Goal: Task Accomplishment & Management: Complete application form

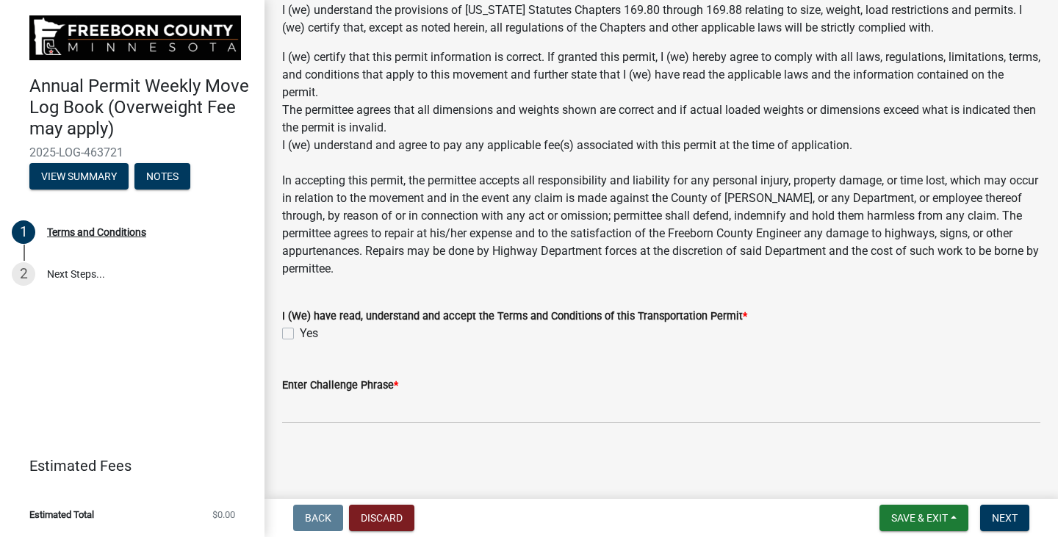
scroll to position [1205, 0]
click at [300, 330] on label "Yes" at bounding box center [309, 334] width 18 height 18
click at [300, 330] on input "Yes" at bounding box center [305, 330] width 10 height 10
checkbox input "true"
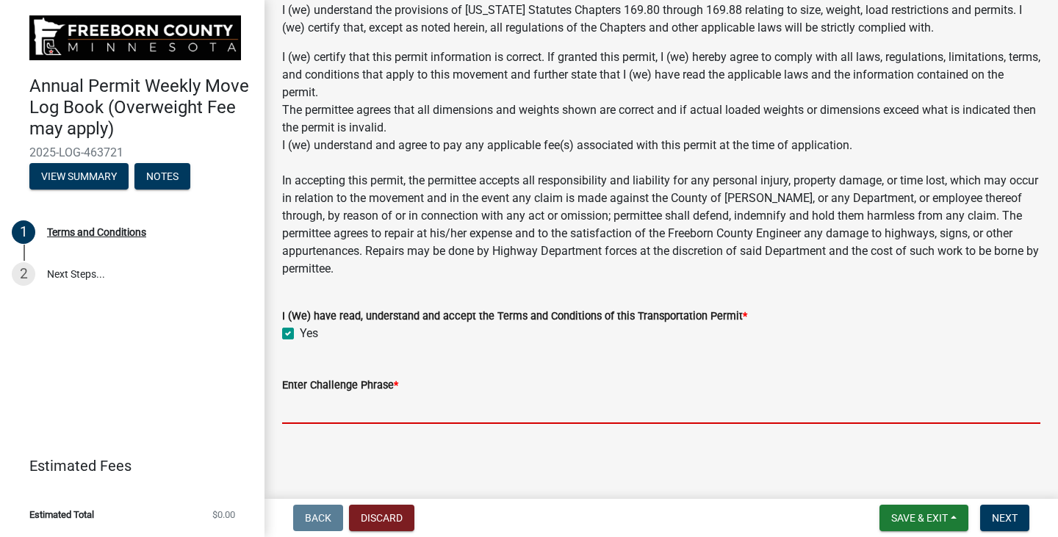
drag, startPoint x: 367, startPoint y: 415, endPoint x: 375, endPoint y: 417, distance: 8.2
click at [367, 415] on input "Enter Challenge Phrase *" at bounding box center [661, 409] width 758 height 30
type input "[PERSON_NAME]"
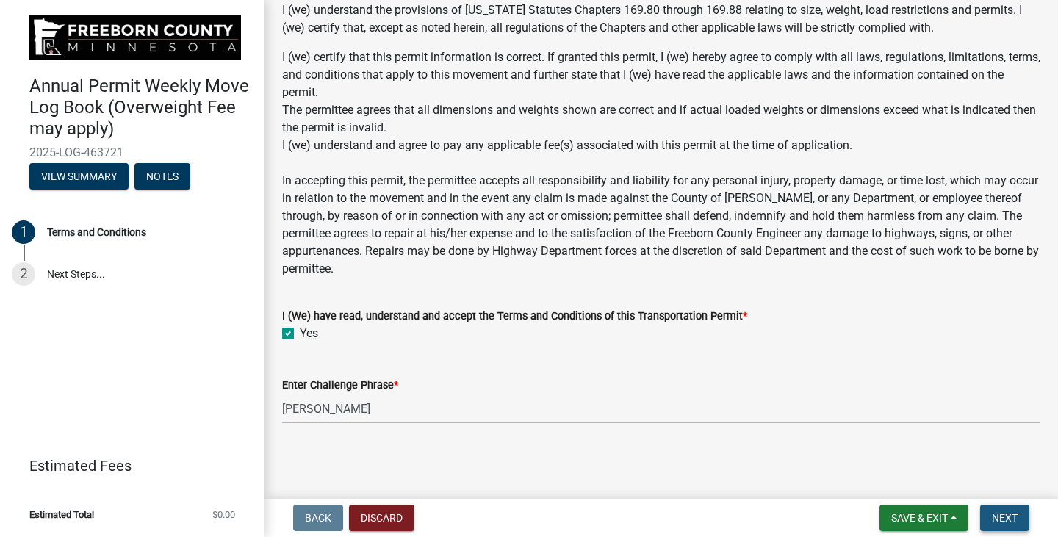
click at [996, 514] on span "Next" at bounding box center [1005, 518] width 26 height 12
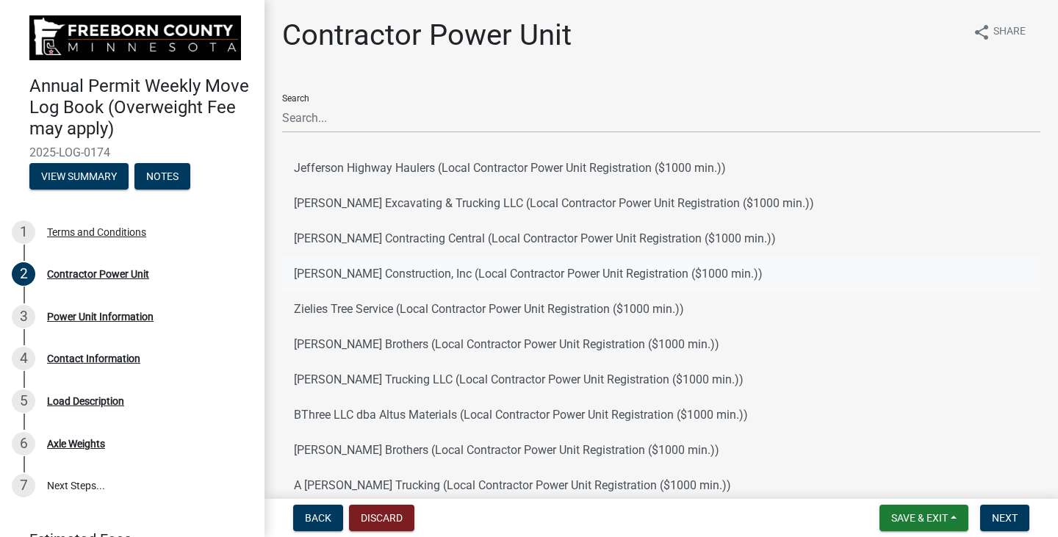
click at [295, 271] on button "[PERSON_NAME] Construction, Inc (Local Contractor Power Unit Registration ($100…" at bounding box center [661, 273] width 758 height 35
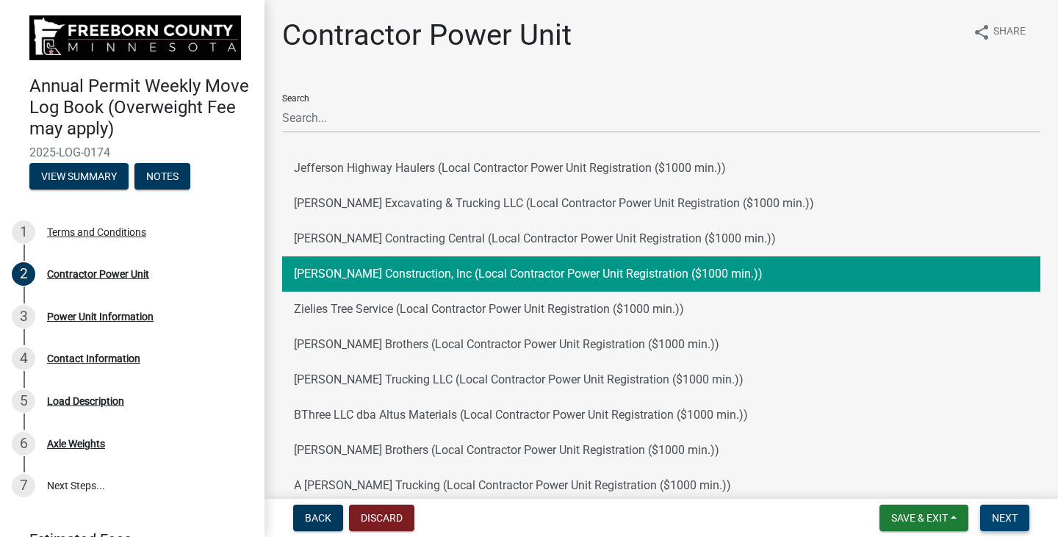
click at [1001, 514] on span "Next" at bounding box center [1005, 518] width 26 height 12
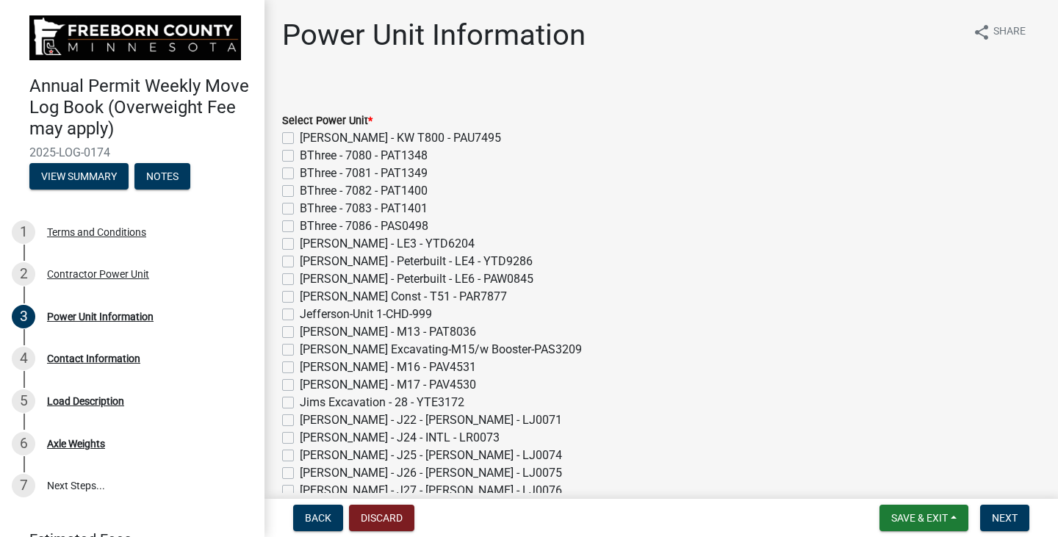
click at [300, 293] on label "[PERSON_NAME] Const - T51 - PAR7877" at bounding box center [403, 297] width 207 height 18
click at [300, 293] on input "[PERSON_NAME] Const - T51 - PAR7877" at bounding box center [305, 293] width 10 height 10
checkbox input "true"
checkbox input "false"
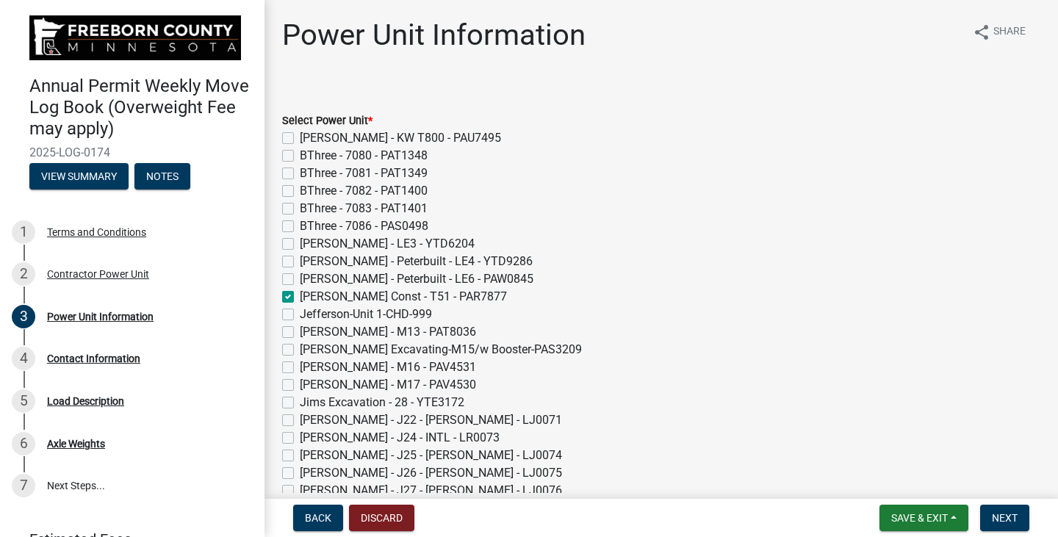
checkbox input "false"
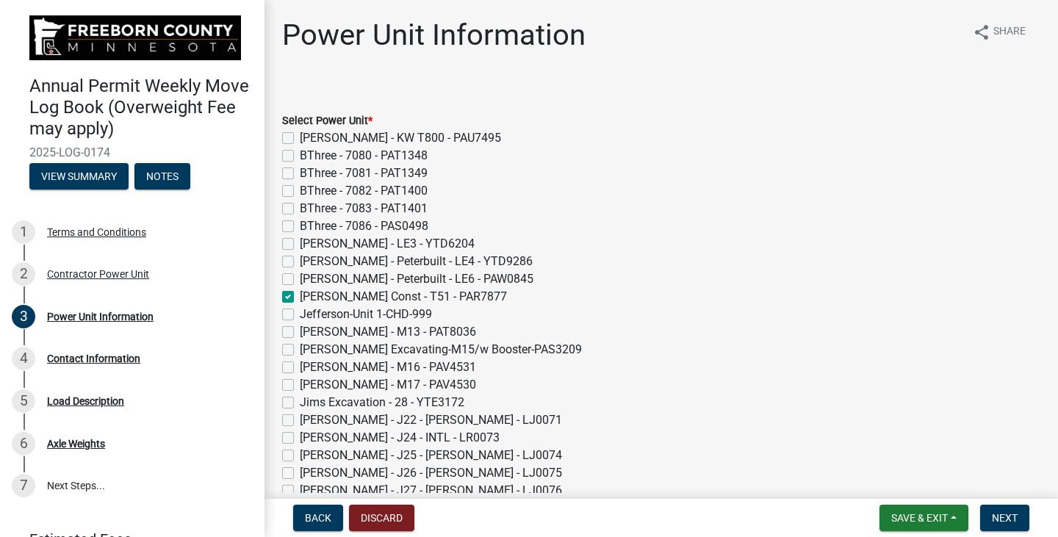
checkbox input "false"
checkbox input "true"
checkbox input "false"
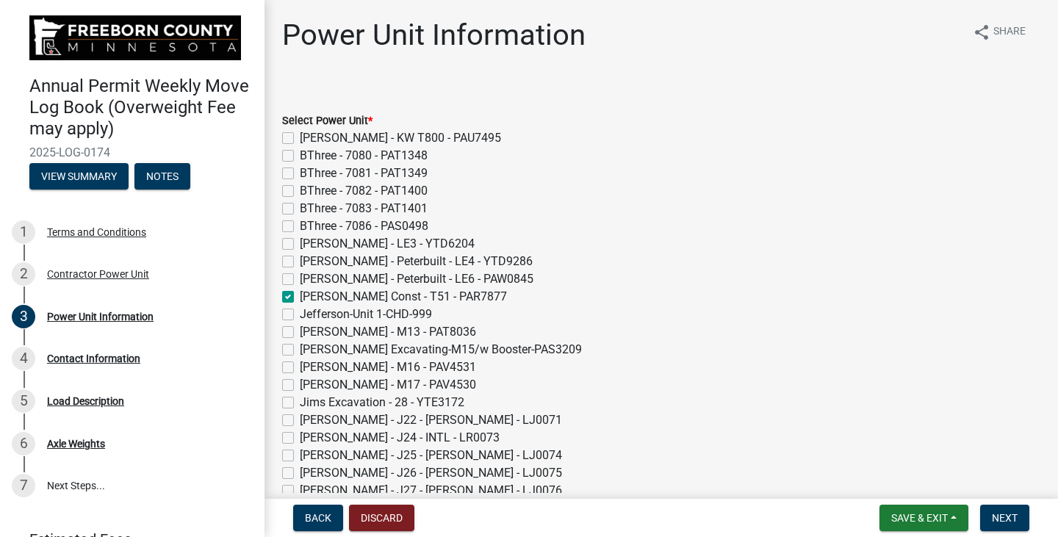
checkbox input "false"
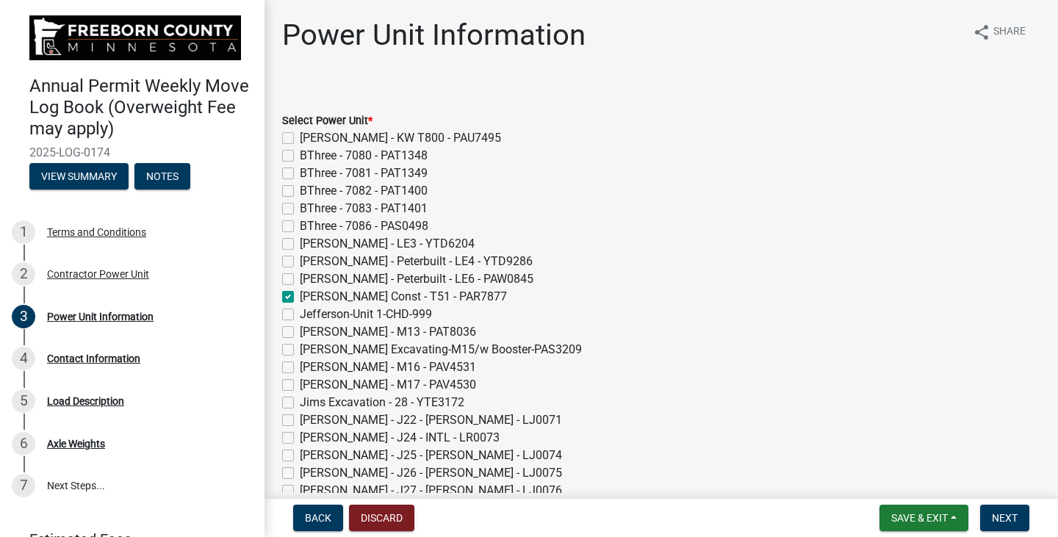
checkbox input "false"
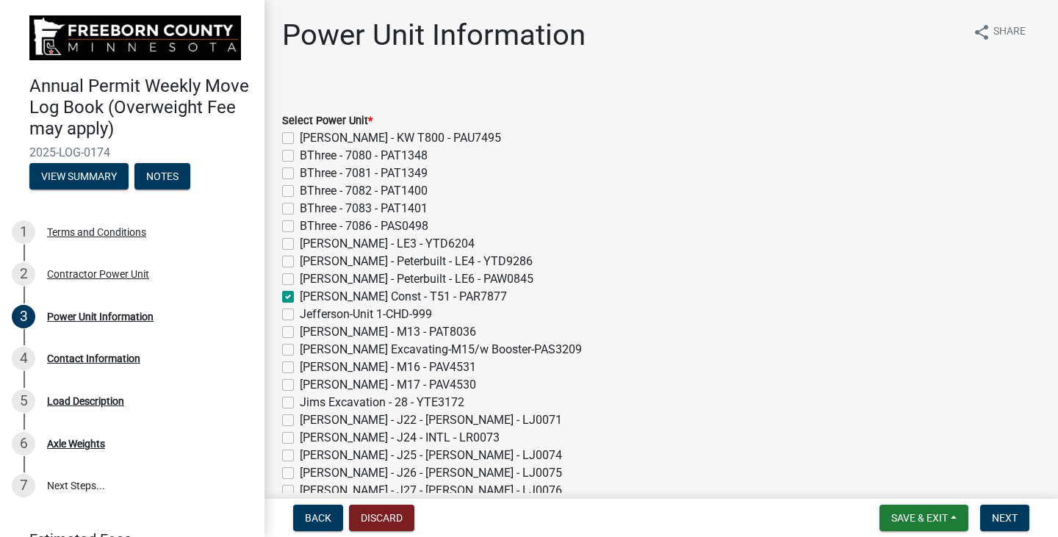
checkbox input "false"
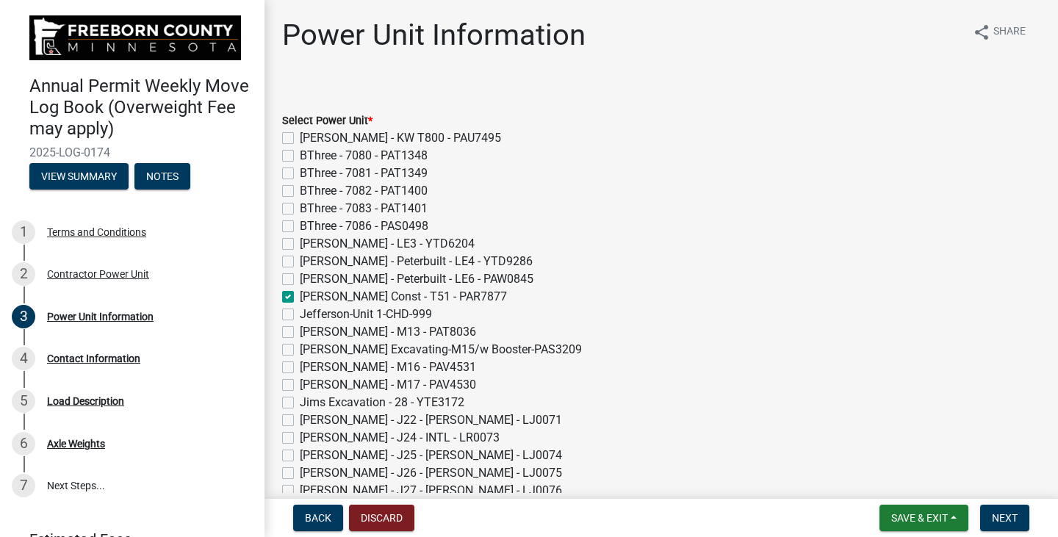
checkbox input "false"
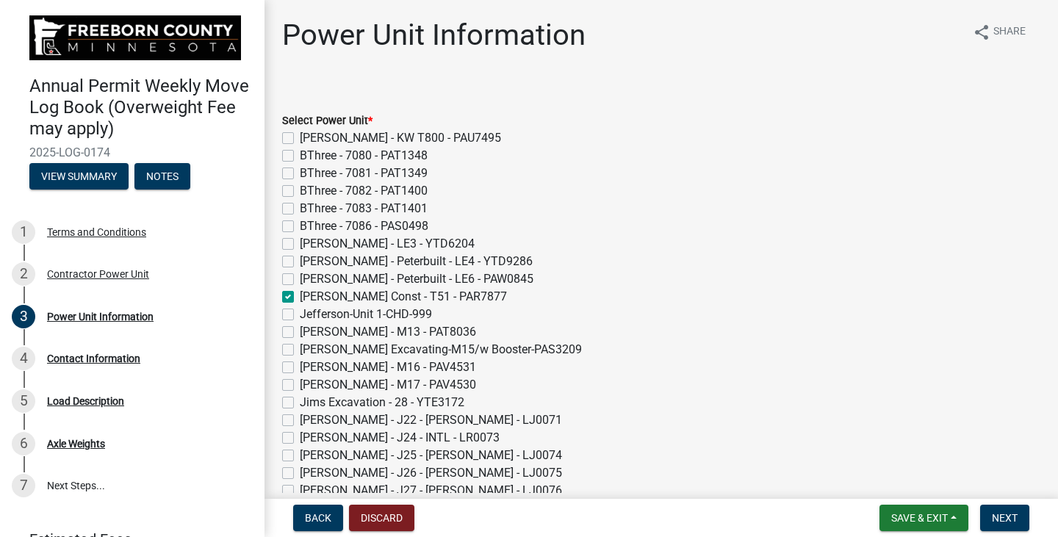
checkbox input "false"
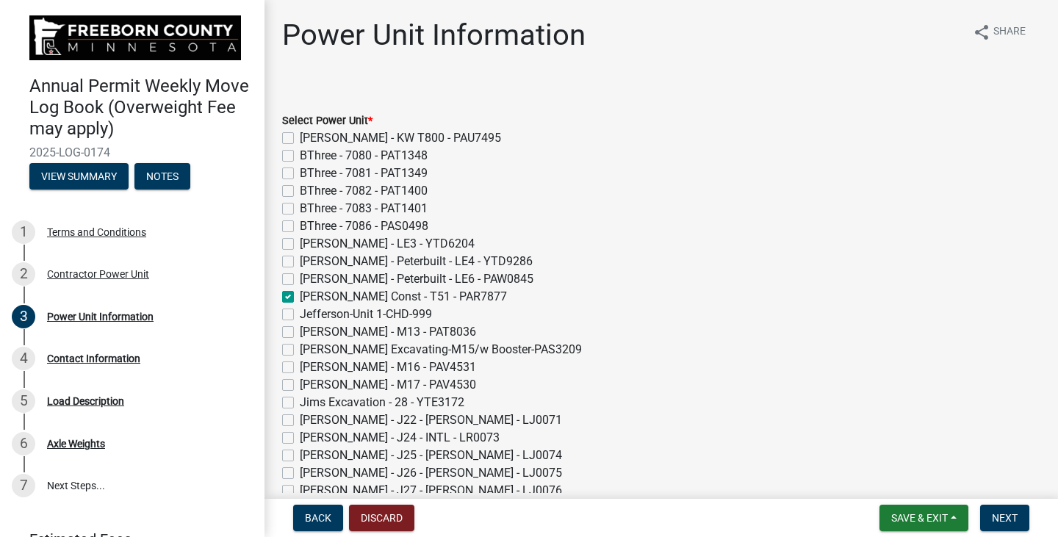
checkbox input "false"
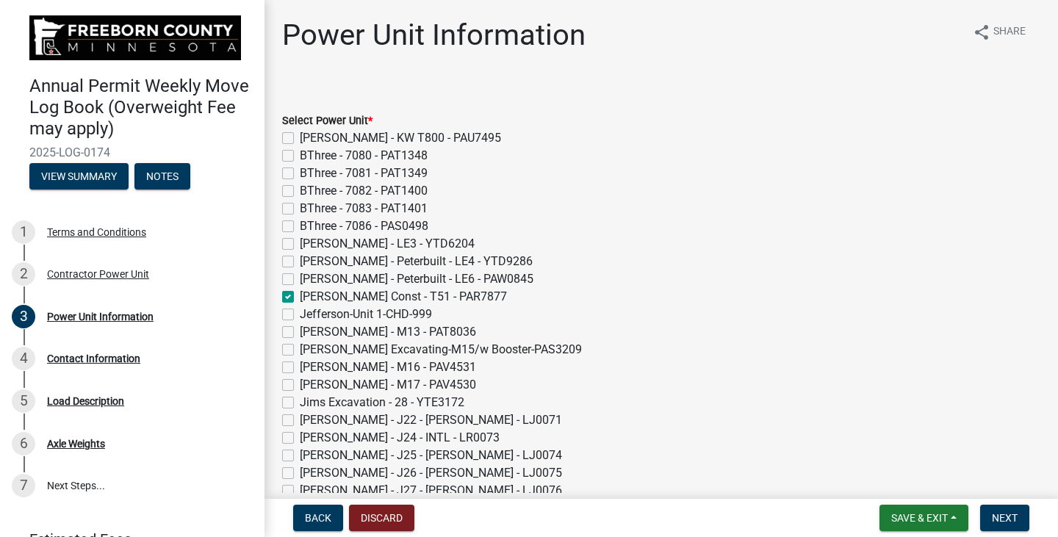
checkbox input "false"
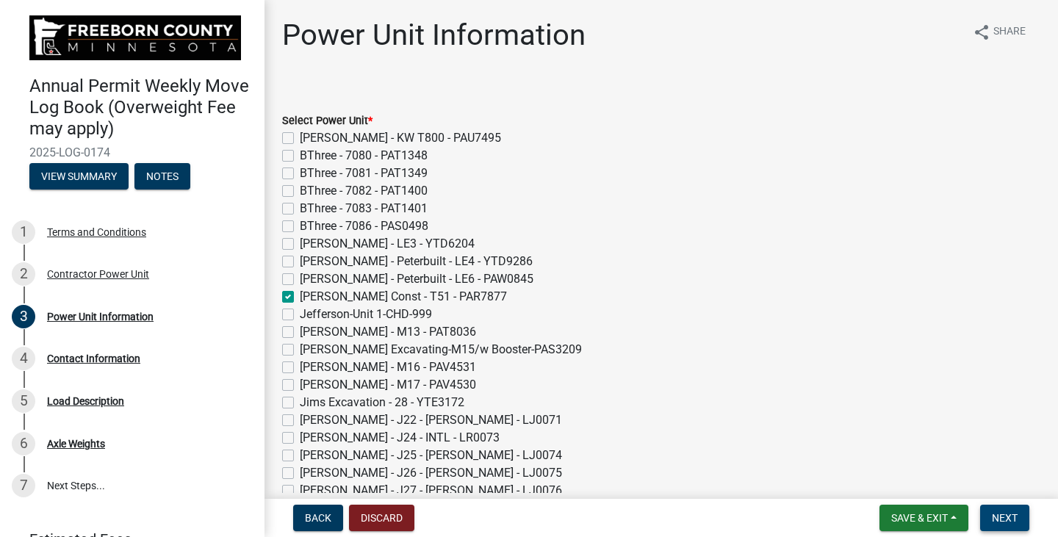
click at [998, 517] on span "Next" at bounding box center [1005, 518] width 26 height 12
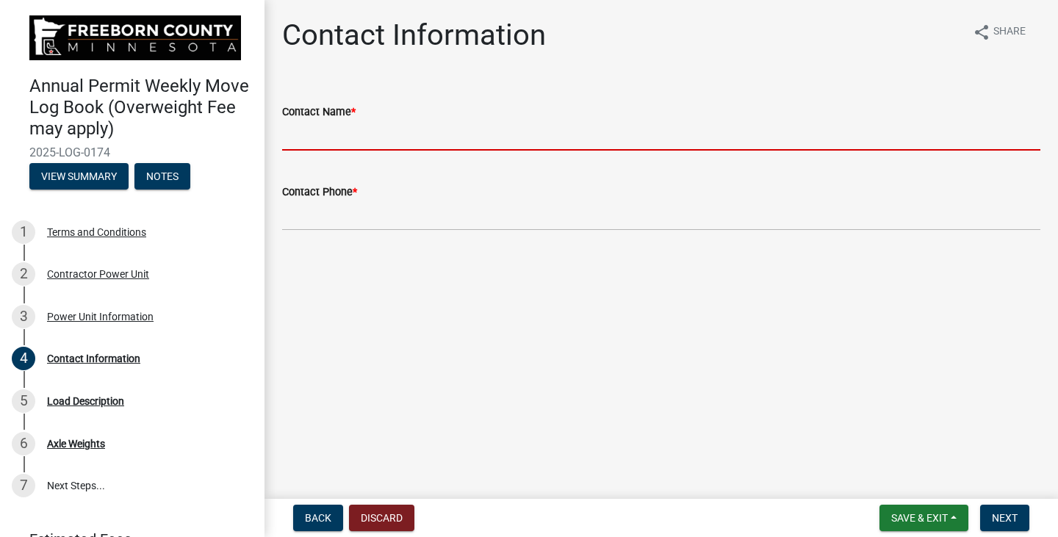
click at [295, 136] on input "Contact Name *" at bounding box center [661, 136] width 758 height 30
type input "[PERSON_NAME]"
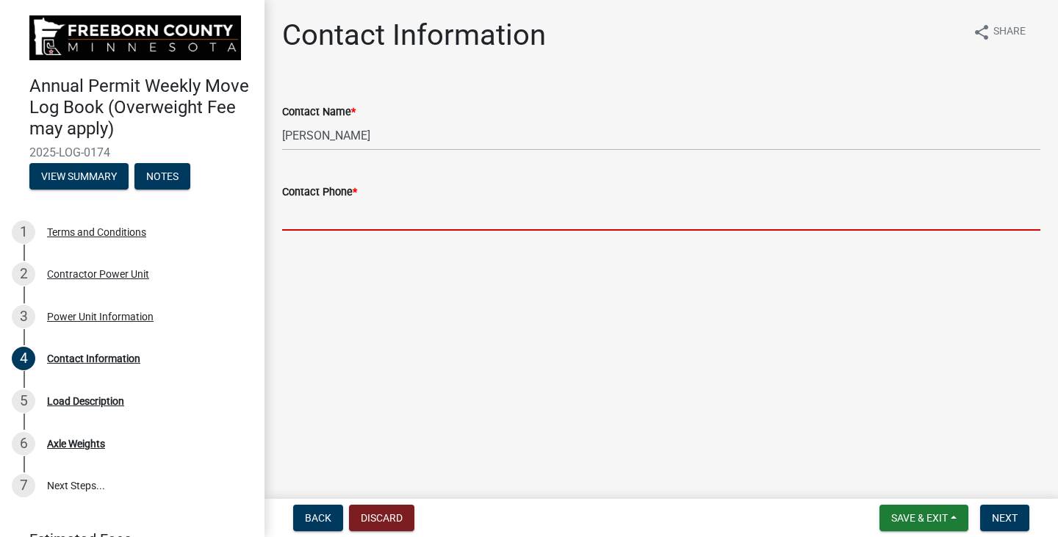
click at [329, 220] on input "Contact Phone *" at bounding box center [661, 216] width 758 height 30
type input "[PHONE_NUMBER]"
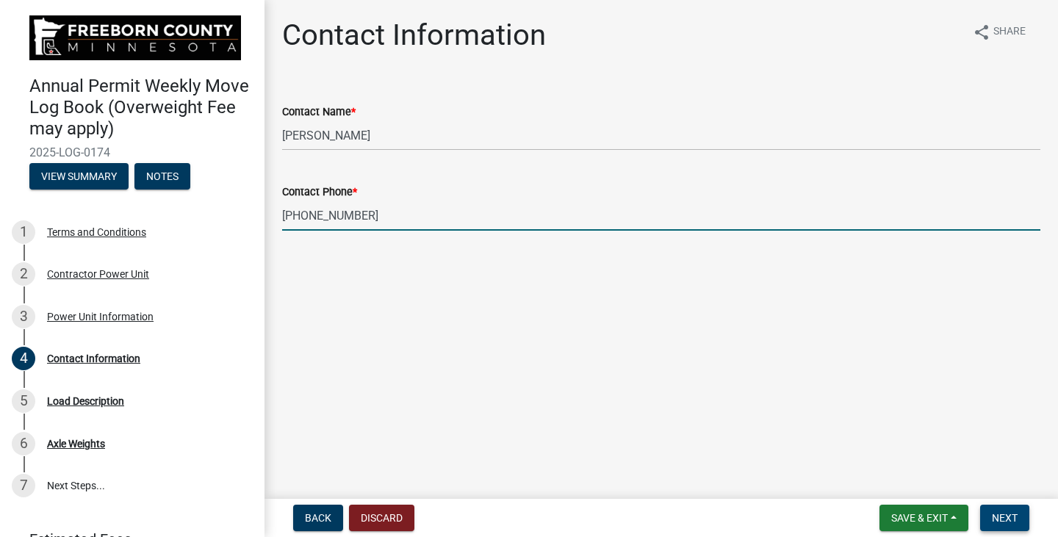
click at [1010, 522] on span "Next" at bounding box center [1005, 518] width 26 height 12
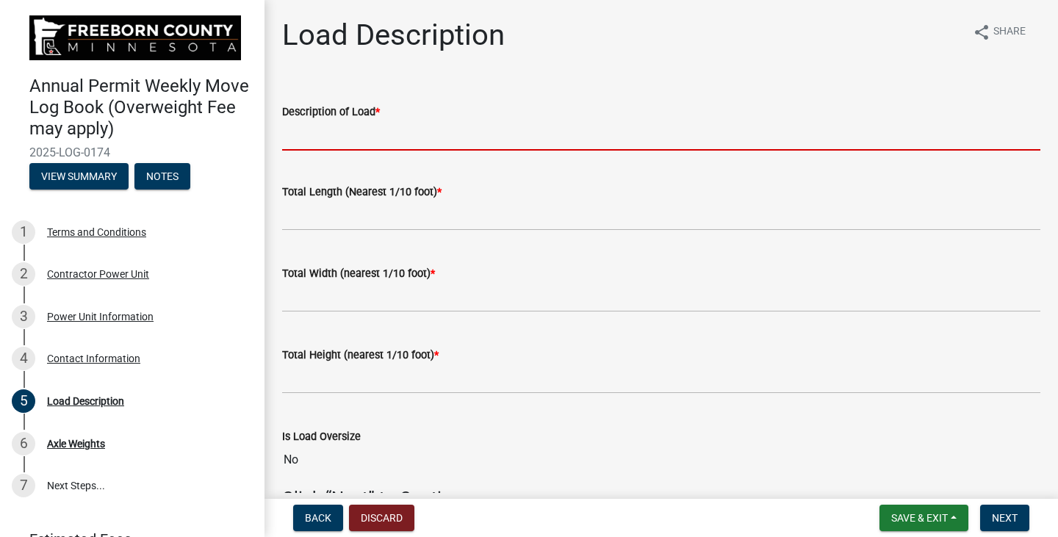
click at [302, 133] on input "Description of Load *" at bounding box center [661, 136] width 758 height 30
type input "240"
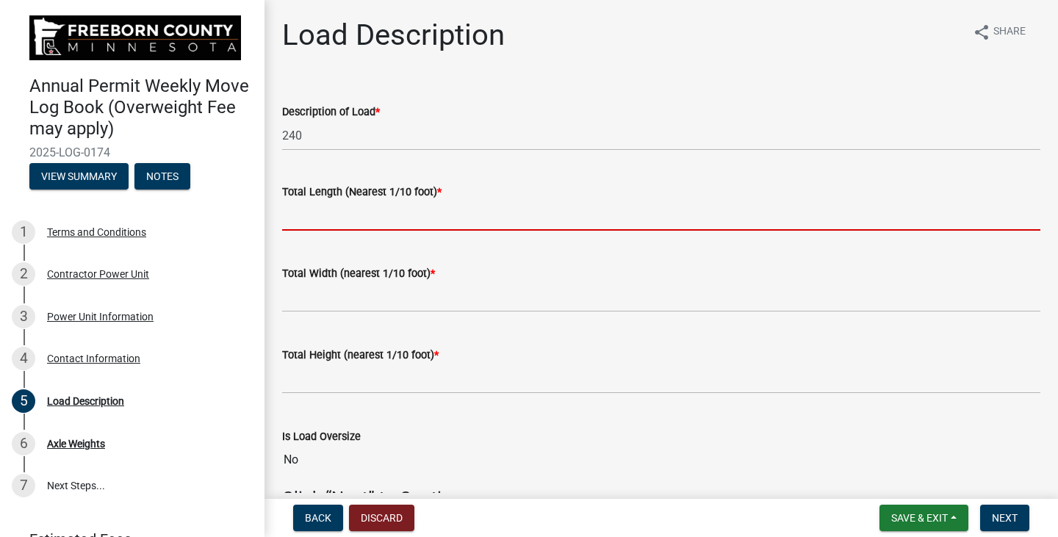
click at [322, 224] on input "text" at bounding box center [661, 216] width 758 height 30
type input "85.0"
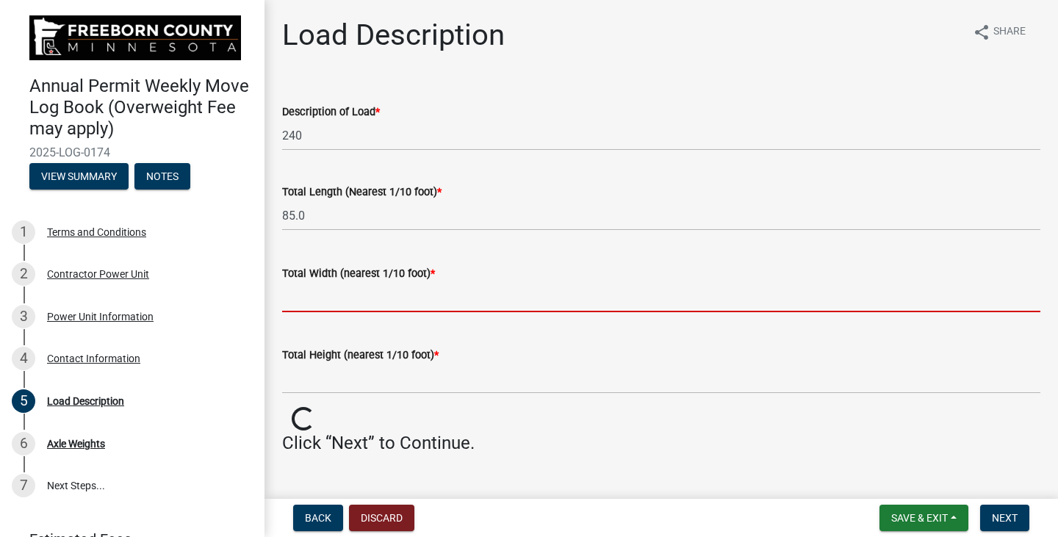
click at [331, 297] on input "text" at bounding box center [661, 297] width 758 height 30
type input "11.0"
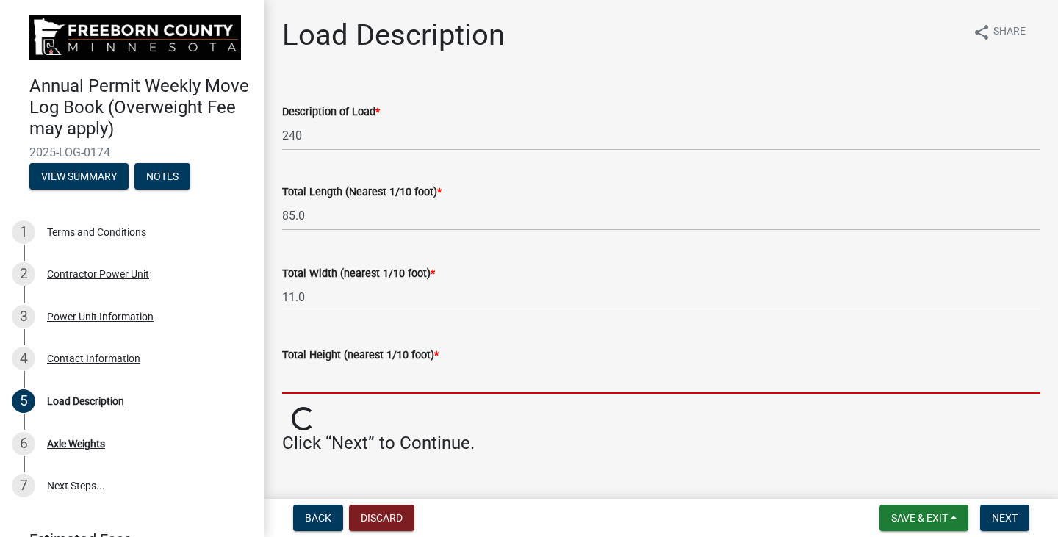
click at [334, 384] on input "text" at bounding box center [661, 379] width 758 height 30
type input "13.0"
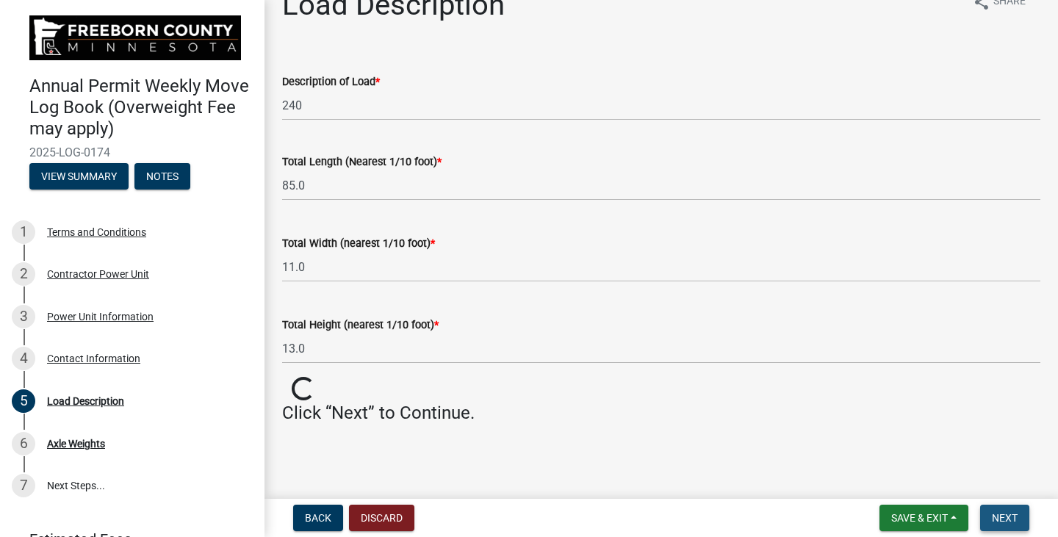
scroll to position [4, 0]
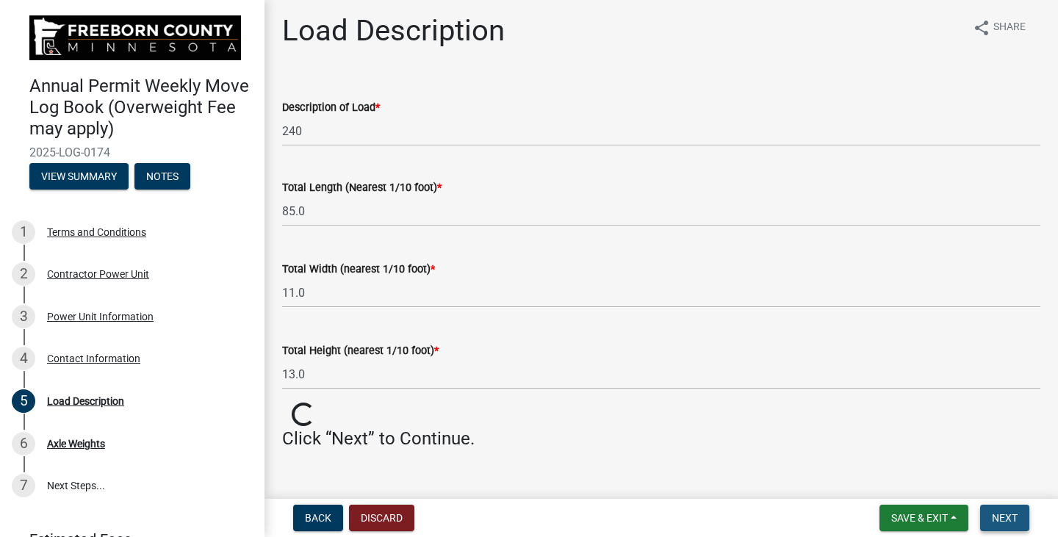
click at [1000, 518] on span "Next" at bounding box center [1005, 518] width 26 height 12
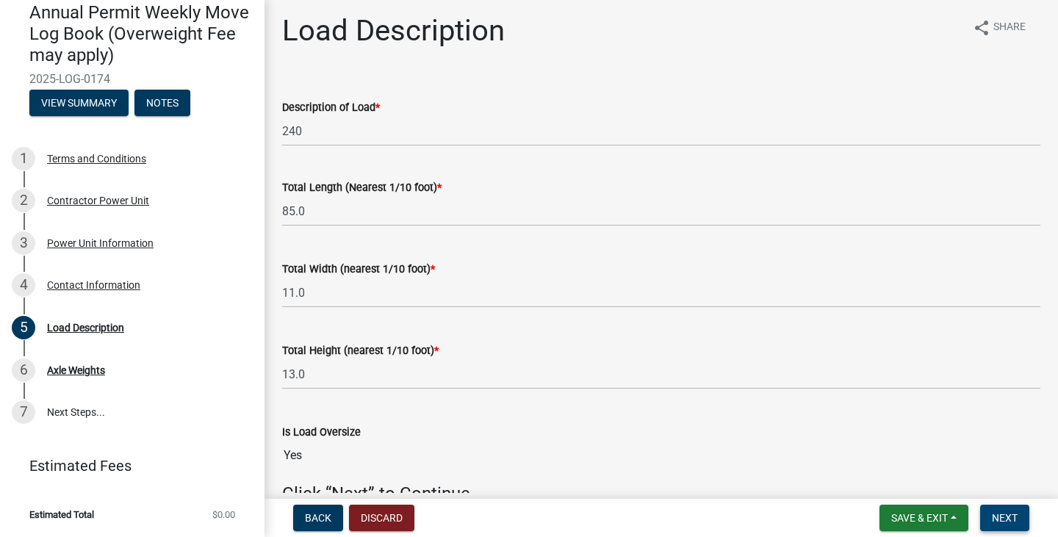
scroll to position [93, 0]
click at [1008, 520] on span "Next" at bounding box center [1005, 518] width 26 height 12
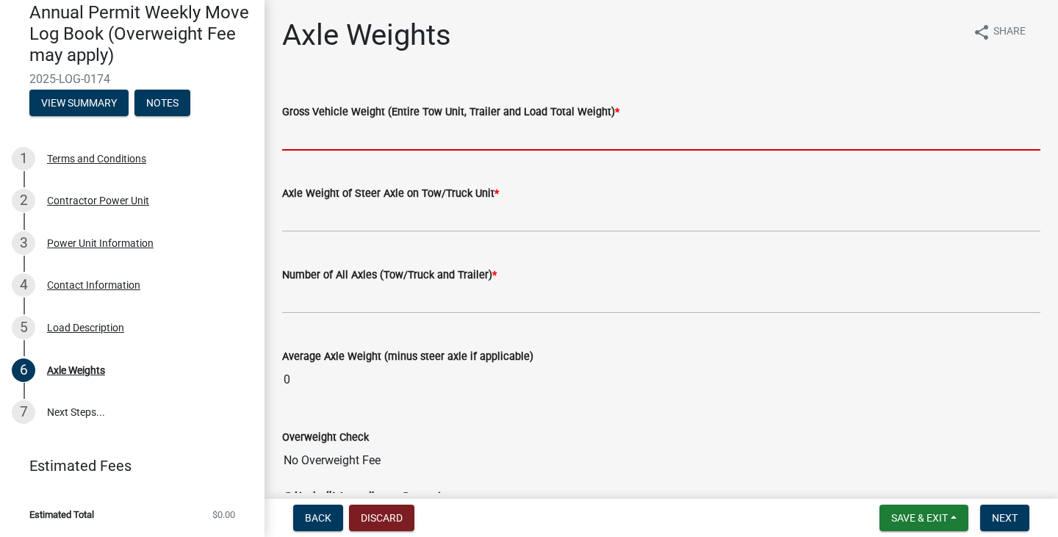
click at [341, 138] on input "text" at bounding box center [661, 136] width 758 height 30
type input "134000"
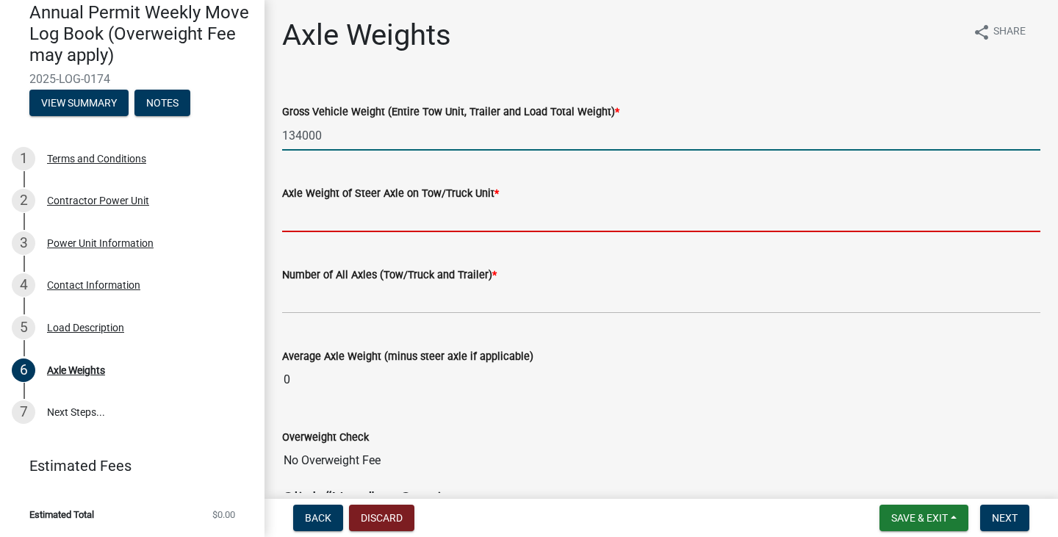
click at [346, 213] on input "text" at bounding box center [661, 217] width 758 height 30
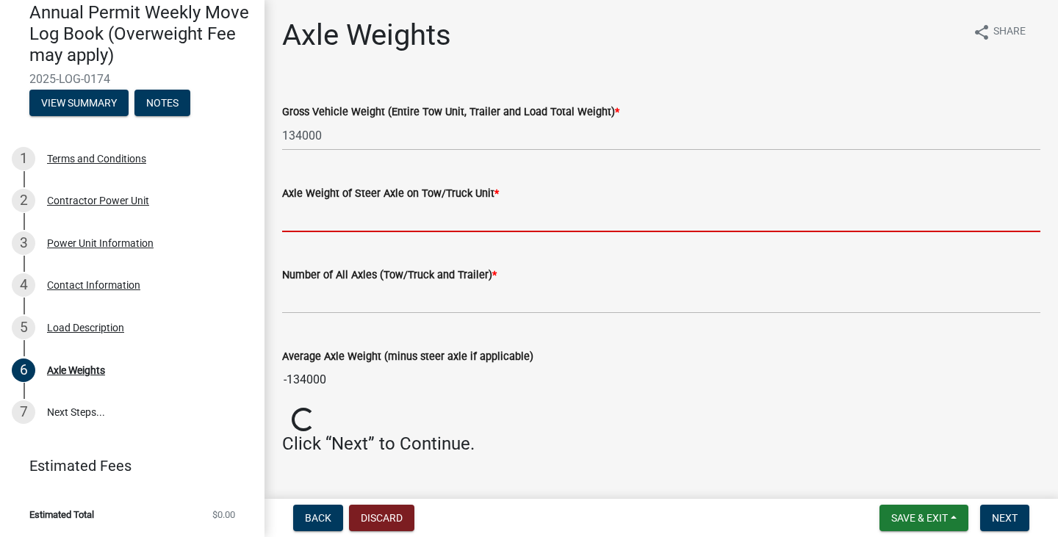
type input "18000"
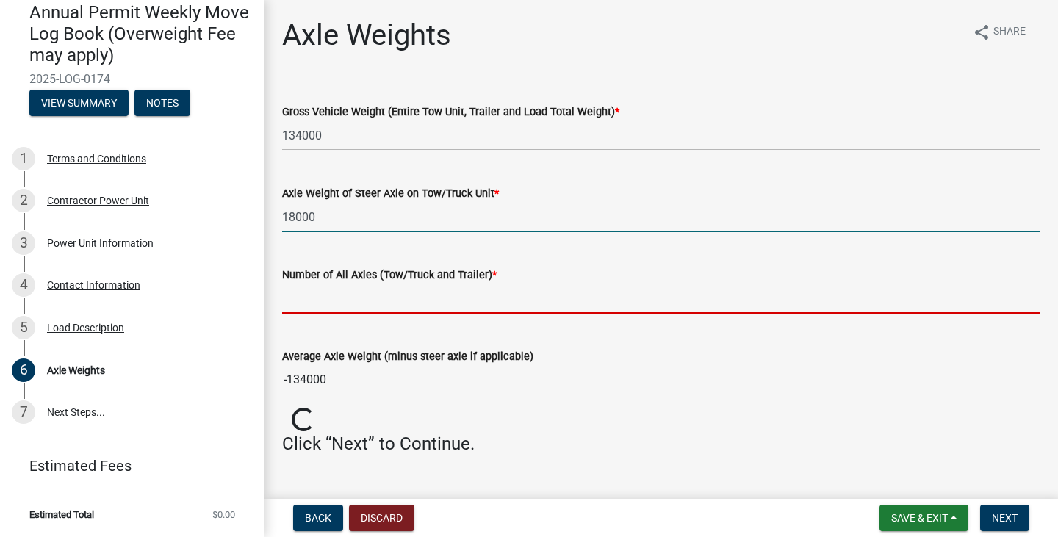
click at [362, 298] on input "text" at bounding box center [661, 299] width 758 height 30
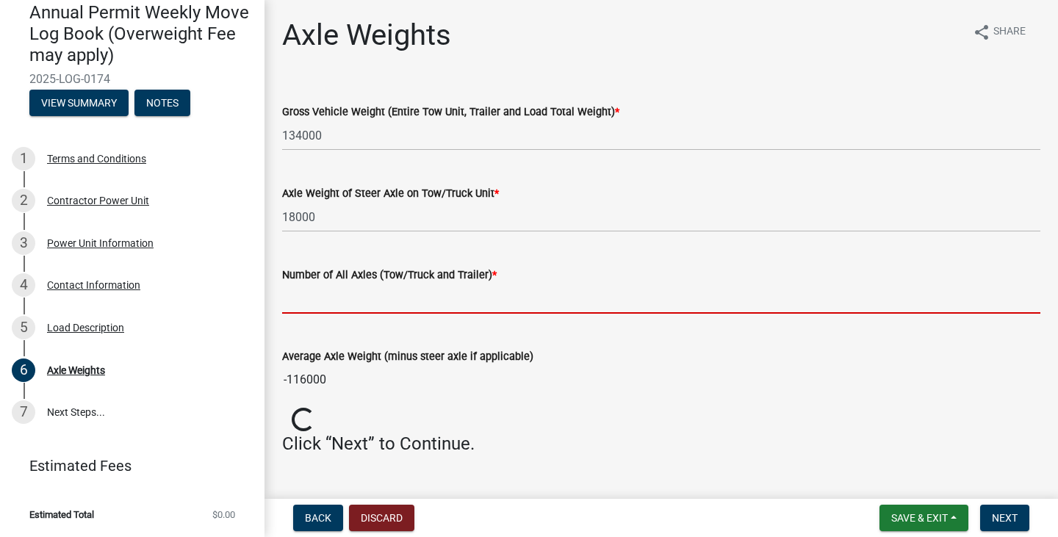
type input "8"
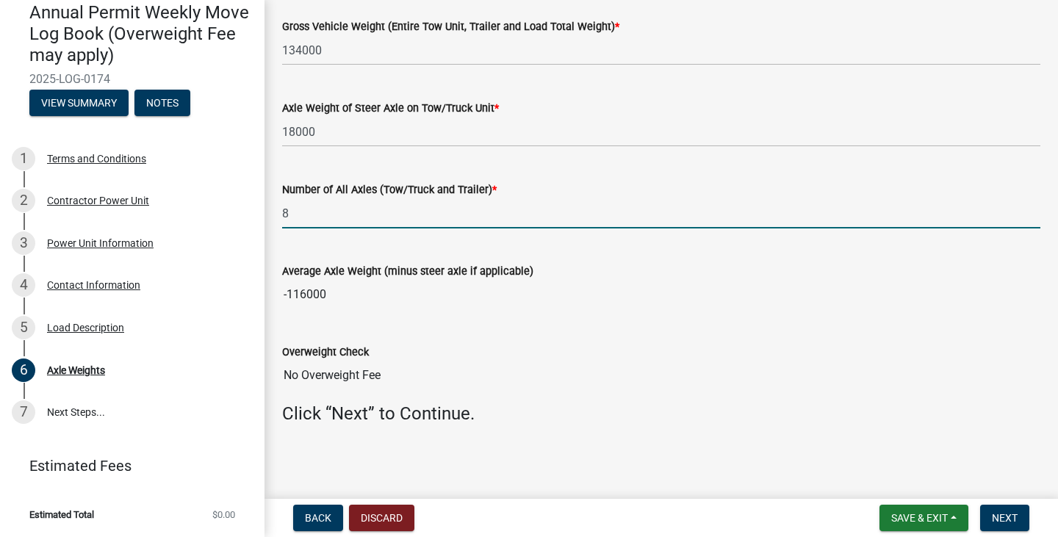
scroll to position [86, 0]
click at [1001, 520] on span "Next" at bounding box center [1005, 518] width 26 height 12
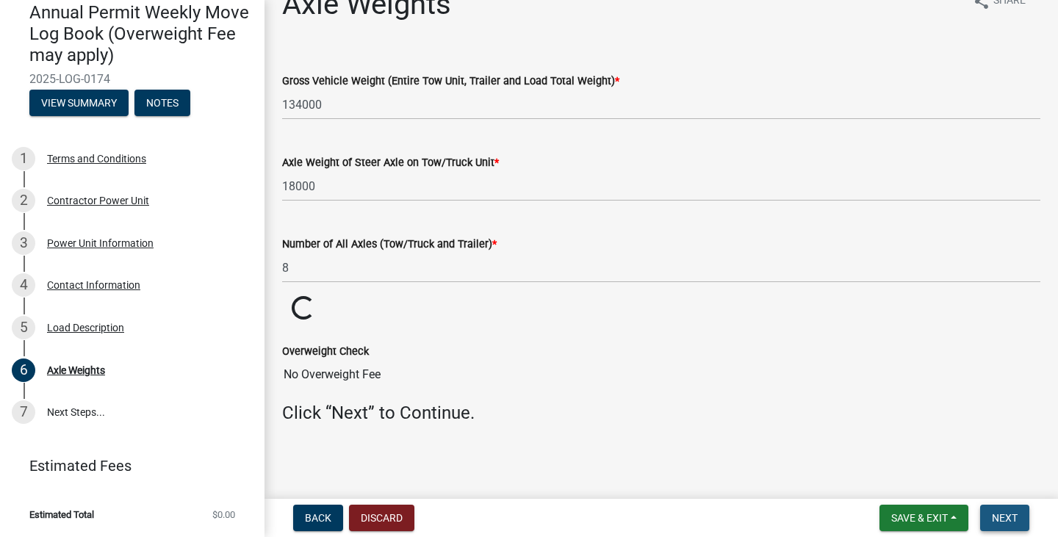
scroll to position [5, 0]
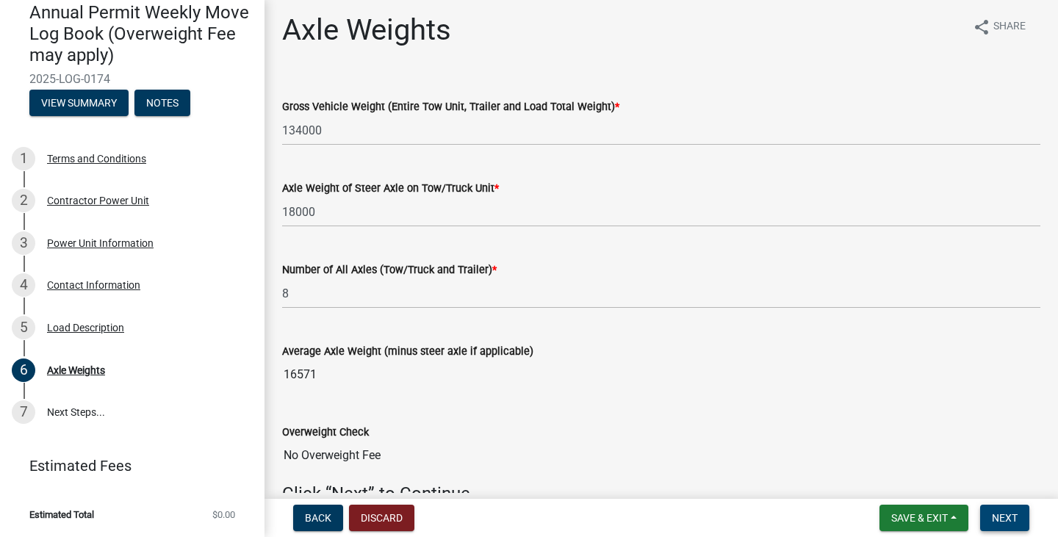
click at [1007, 518] on span "Next" at bounding box center [1005, 518] width 26 height 12
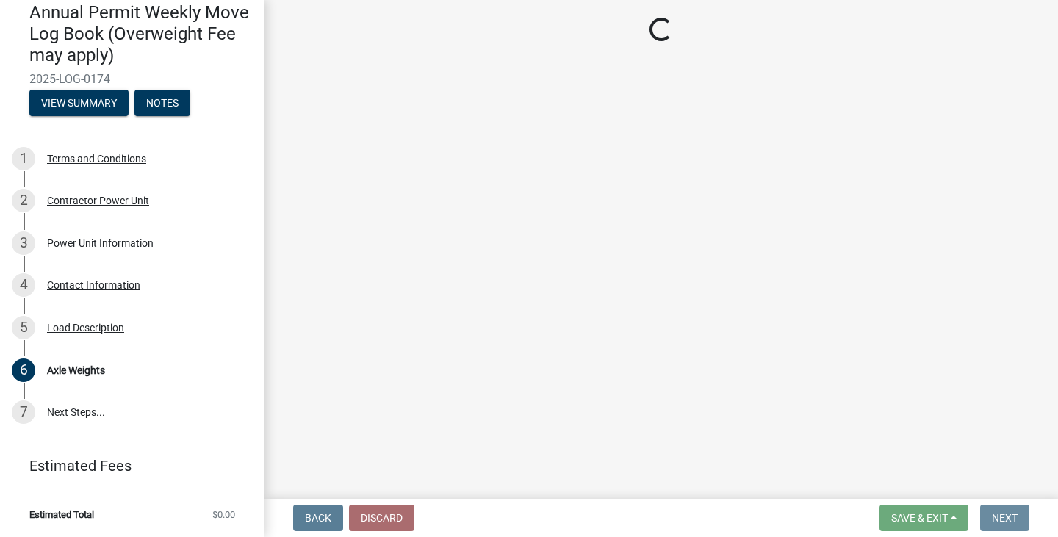
scroll to position [0, 0]
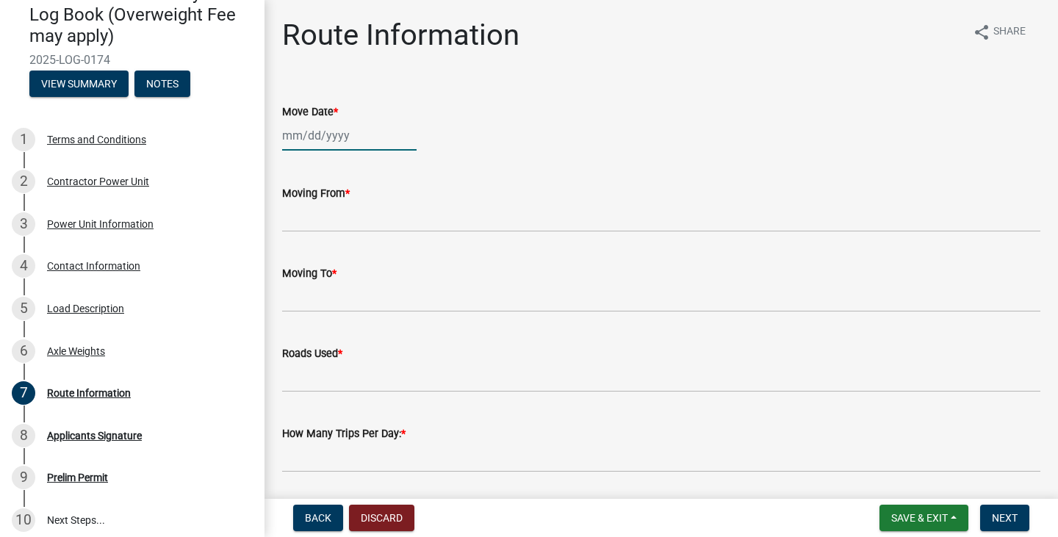
click at [303, 140] on div at bounding box center [349, 136] width 134 height 30
select select "8"
select select "2025"
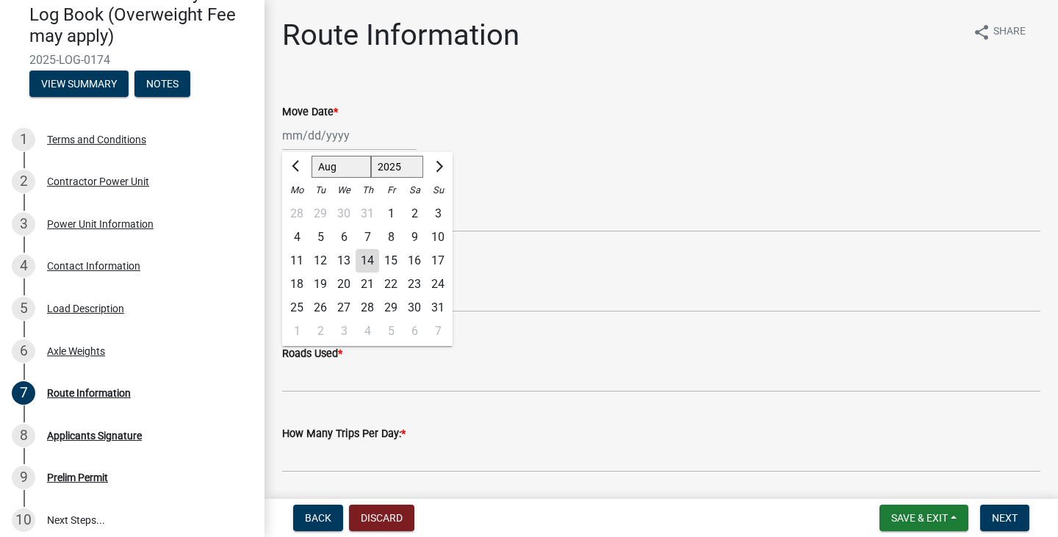
click at [366, 260] on div "14" at bounding box center [368, 261] width 24 height 24
type input "[DATE]"
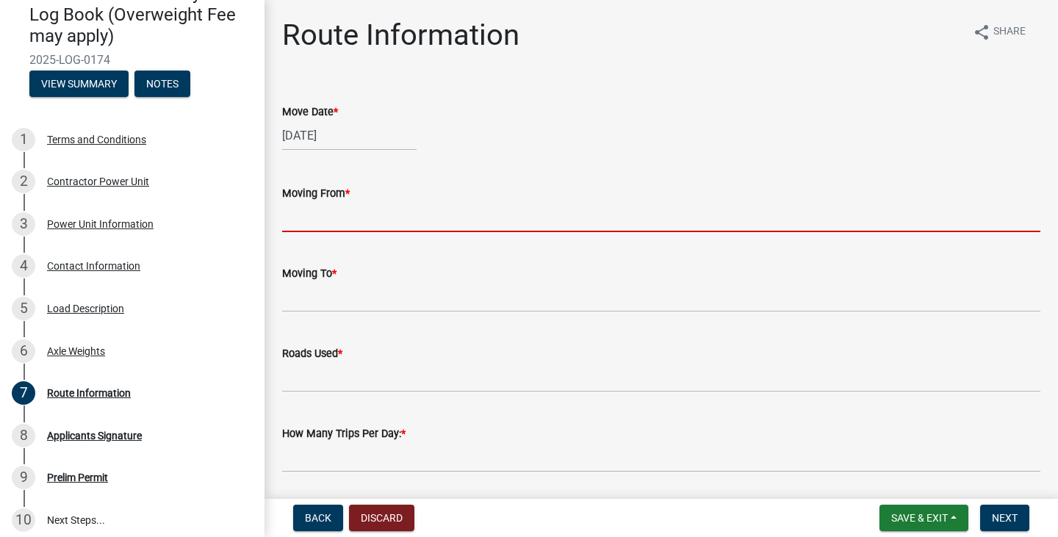
click at [319, 220] on input "Moving From *" at bounding box center [661, 217] width 758 height 30
type input "Hayward TWP"
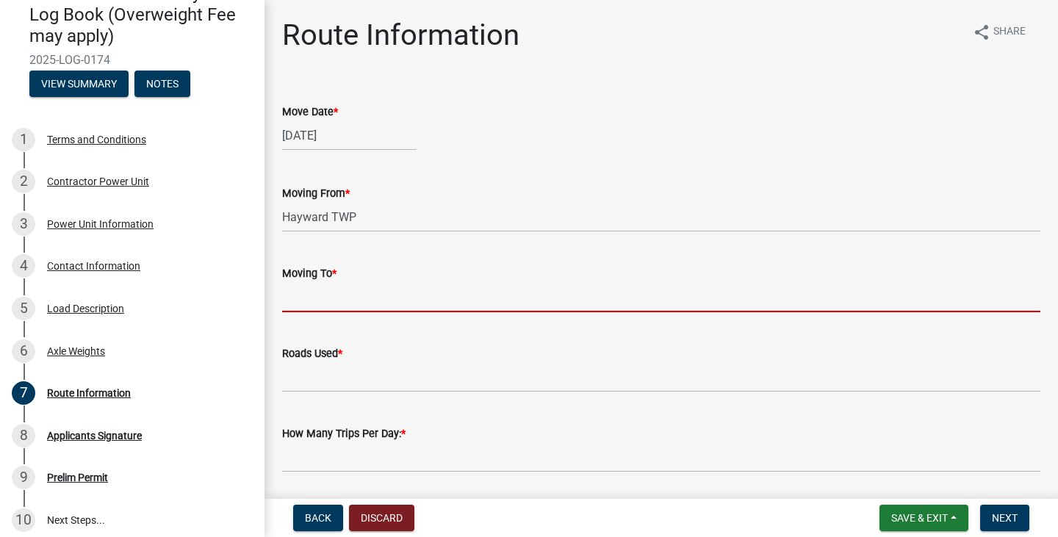
click at [292, 298] on input "Moving To *" at bounding box center [661, 297] width 758 height 30
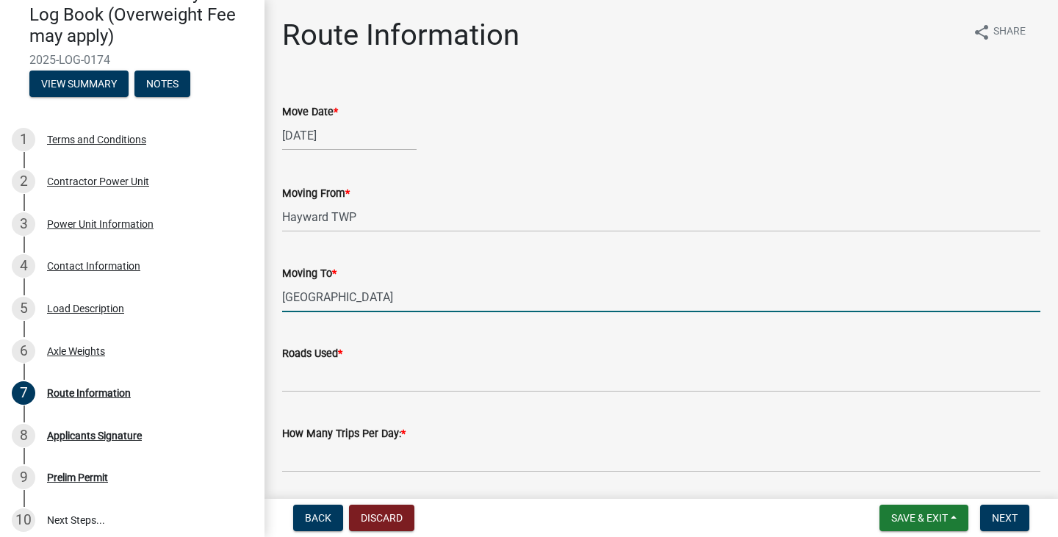
type input "[GEOGRAPHIC_DATA]"
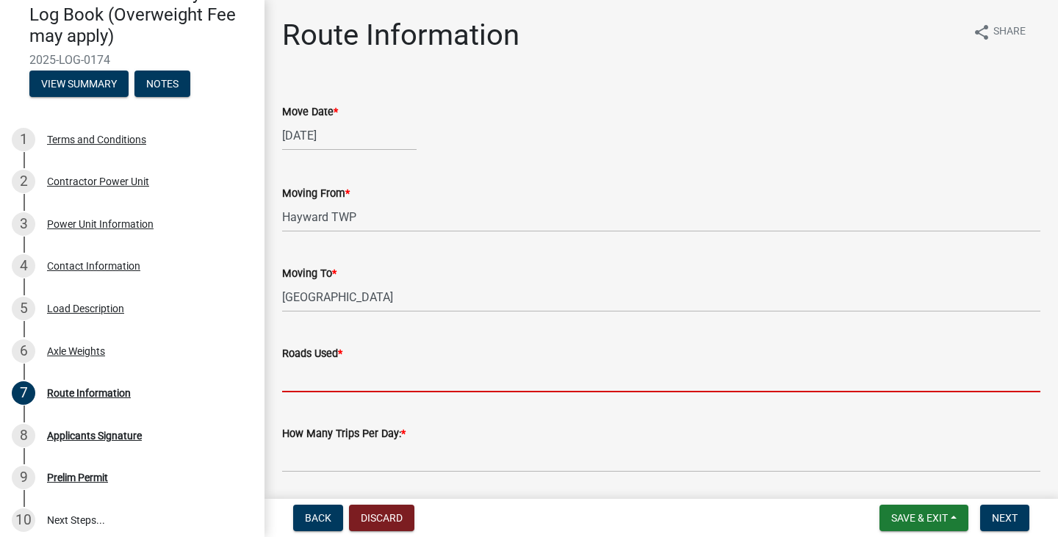
click at [302, 378] on input "Roads Used *" at bounding box center [661, 377] width 758 height 30
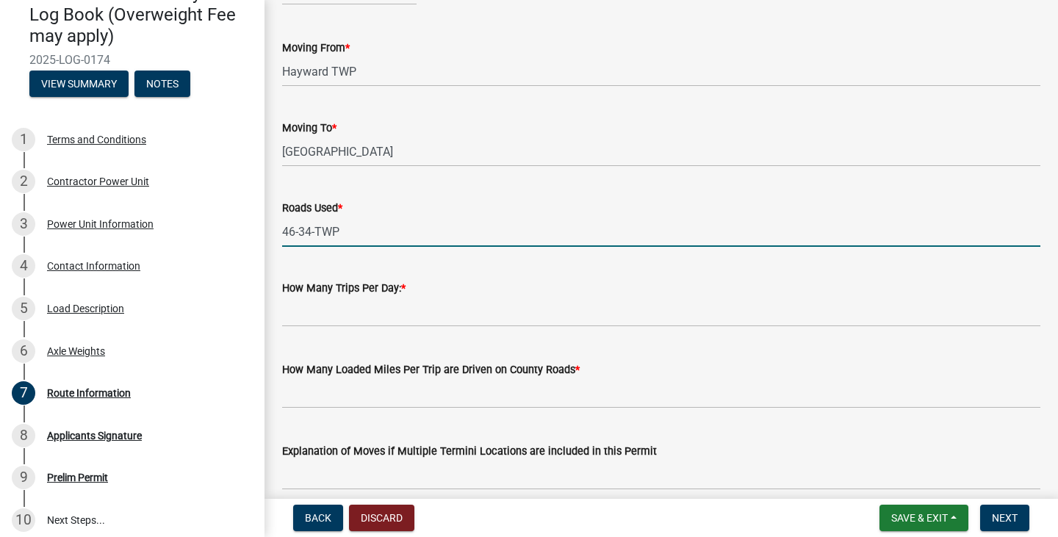
scroll to position [147, 0]
type input "46-34-TWP"
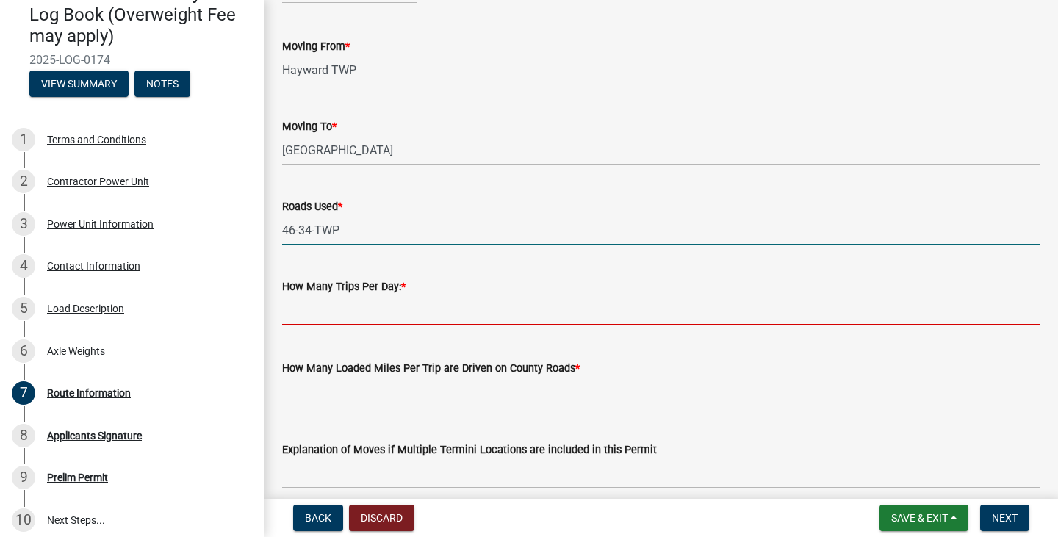
click at [298, 318] on input "text" at bounding box center [661, 310] width 758 height 30
type input "1"
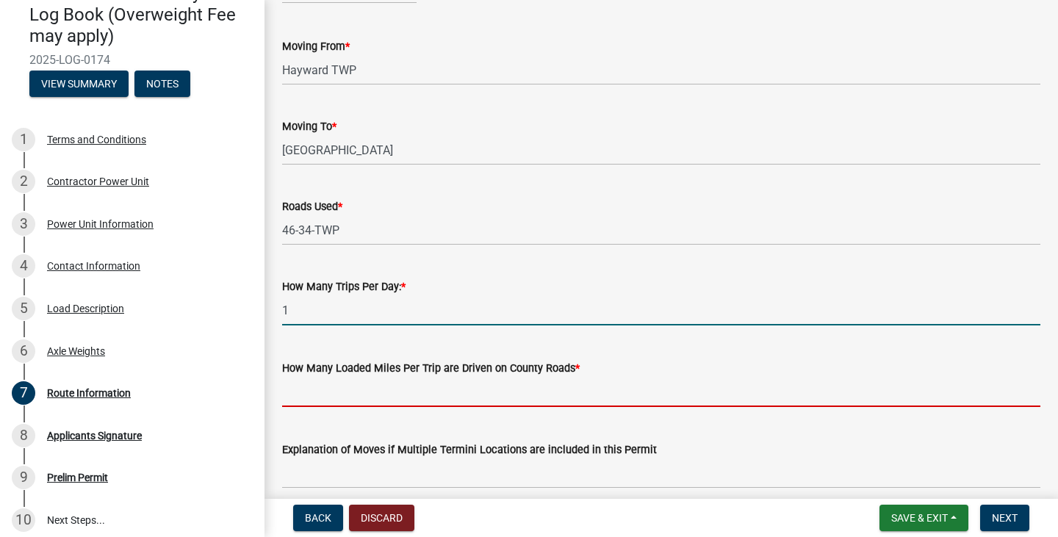
click at [301, 398] on input "text" at bounding box center [661, 392] width 758 height 30
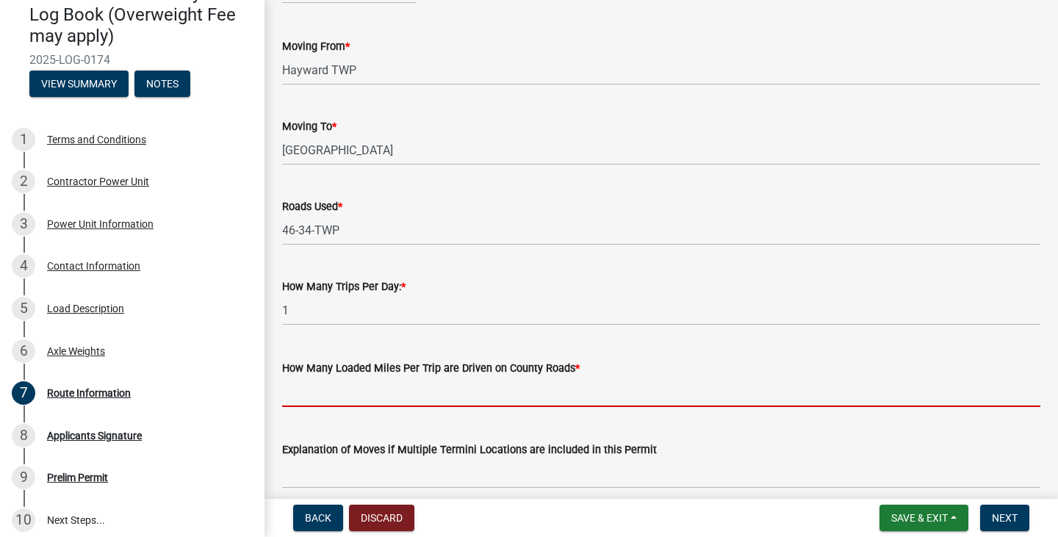
type input "20"
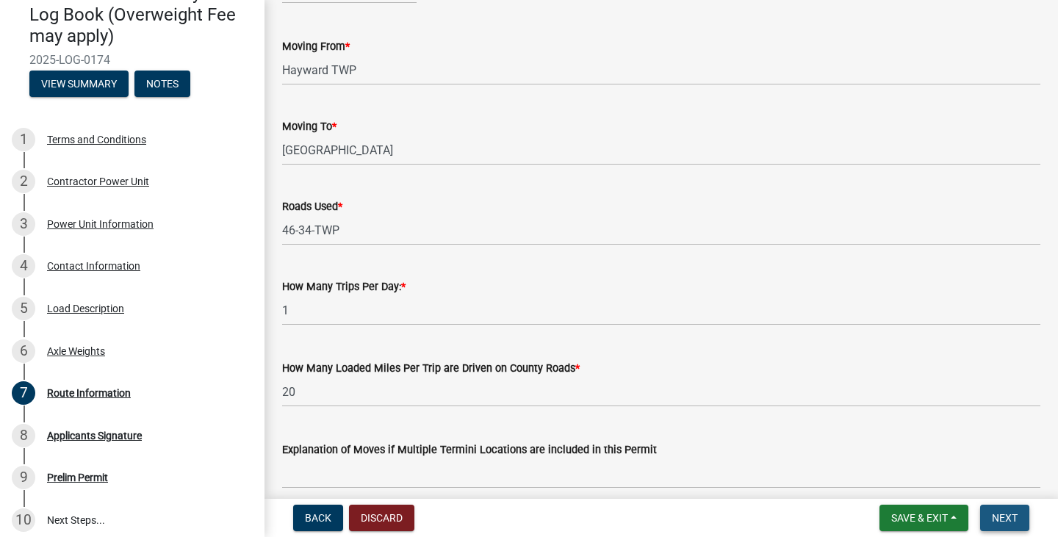
click at [1001, 516] on span "Next" at bounding box center [1005, 518] width 26 height 12
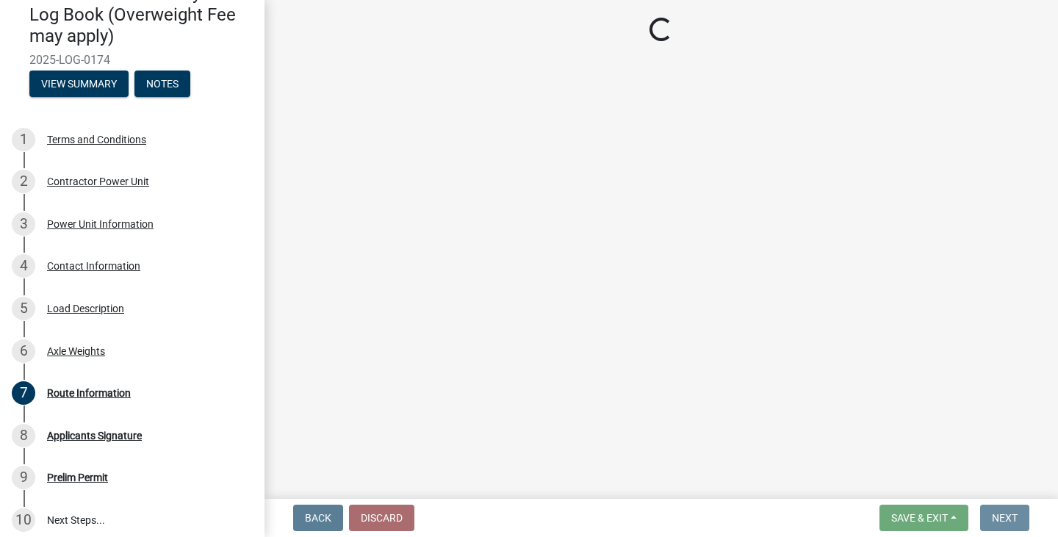
scroll to position [0, 0]
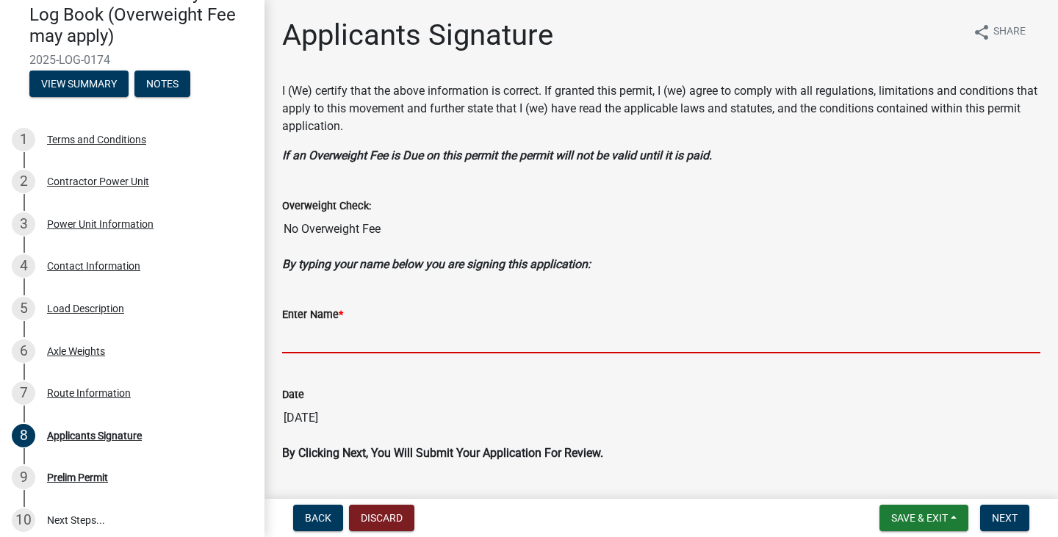
click at [326, 333] on input "Enter Name *" at bounding box center [661, 338] width 758 height 30
type input "[PERSON_NAME]"
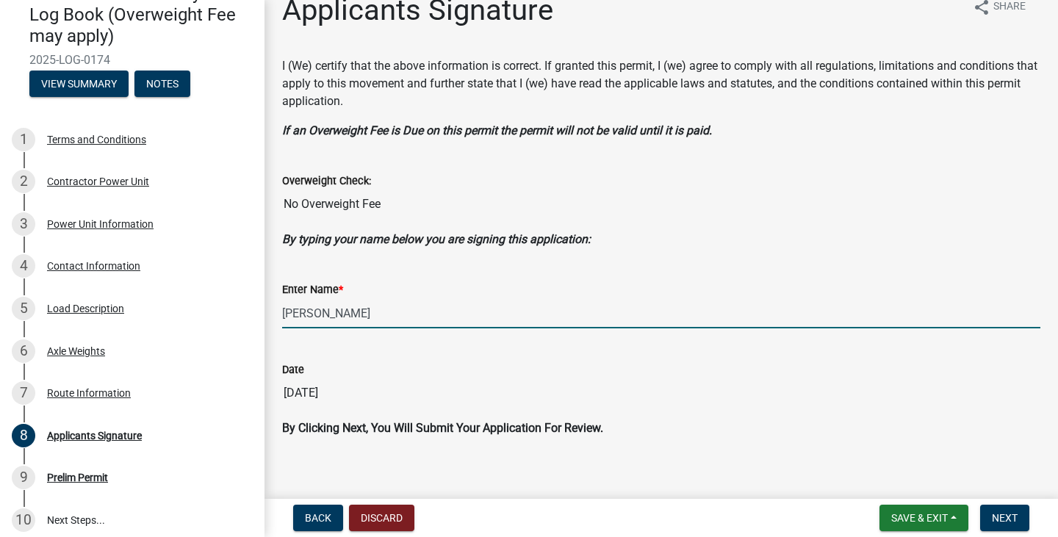
scroll to position [38, 0]
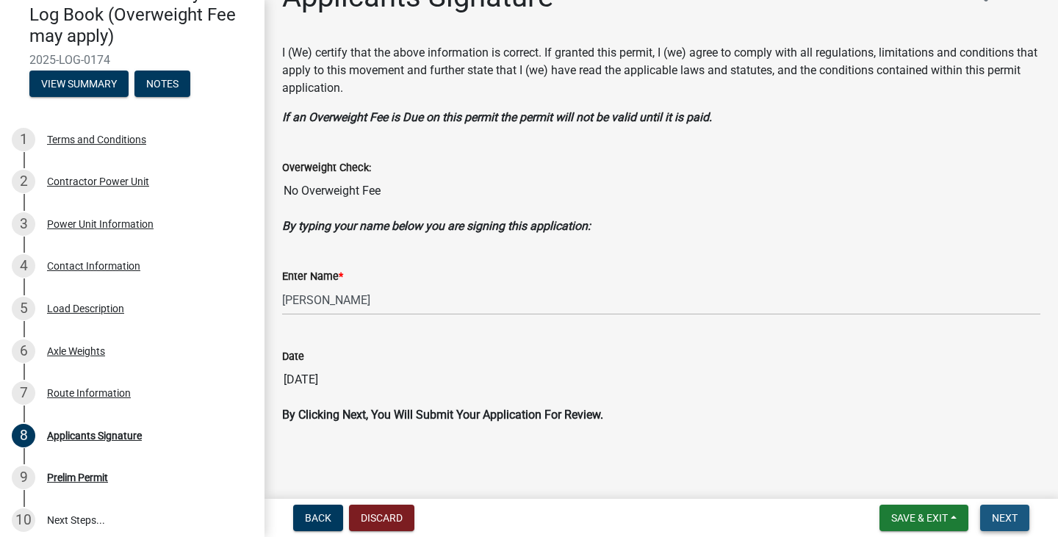
click at [995, 515] on span "Next" at bounding box center [1005, 518] width 26 height 12
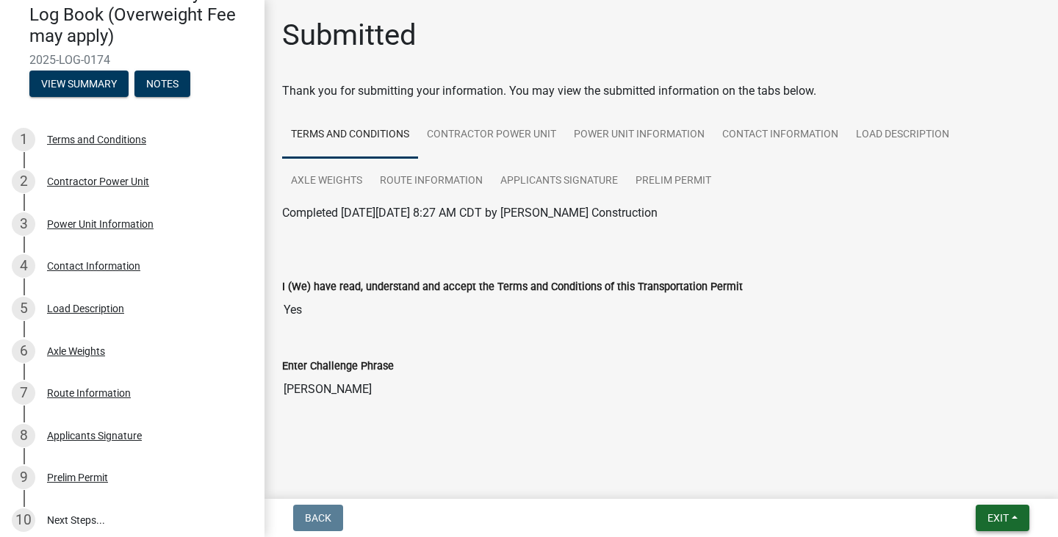
click at [986, 521] on button "Exit" at bounding box center [1003, 518] width 54 height 26
click at [950, 442] on button "Save" at bounding box center [971, 444] width 118 height 35
click at [996, 524] on span "Exit" at bounding box center [998, 518] width 21 height 12
click at [985, 483] on button "Save & Exit" at bounding box center [971, 479] width 118 height 35
